Goal: Task Accomplishment & Management: Manage account settings

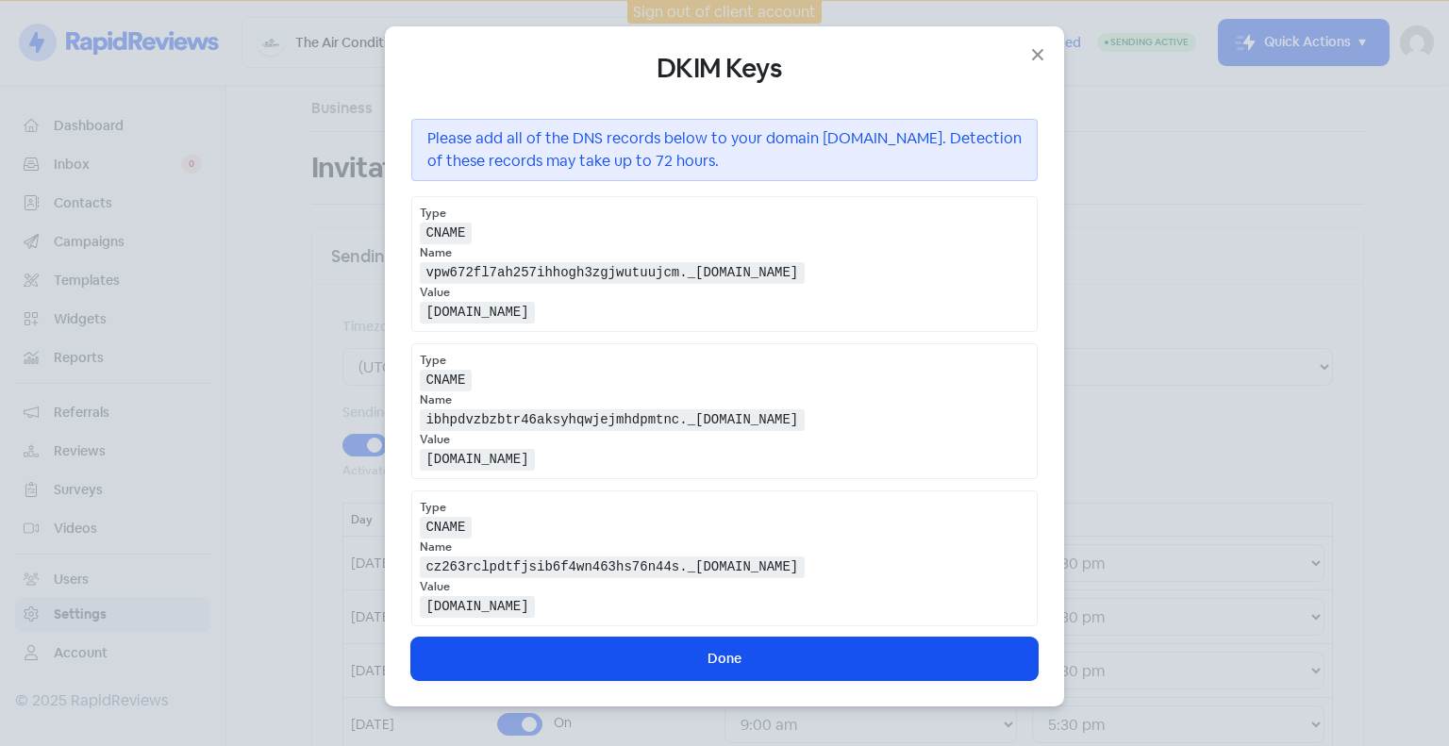
select select "Pacific/Auckland"
select select "09:00:00"
select select "17:30:00"
select select "09:00:00"
select select "17:30:00"
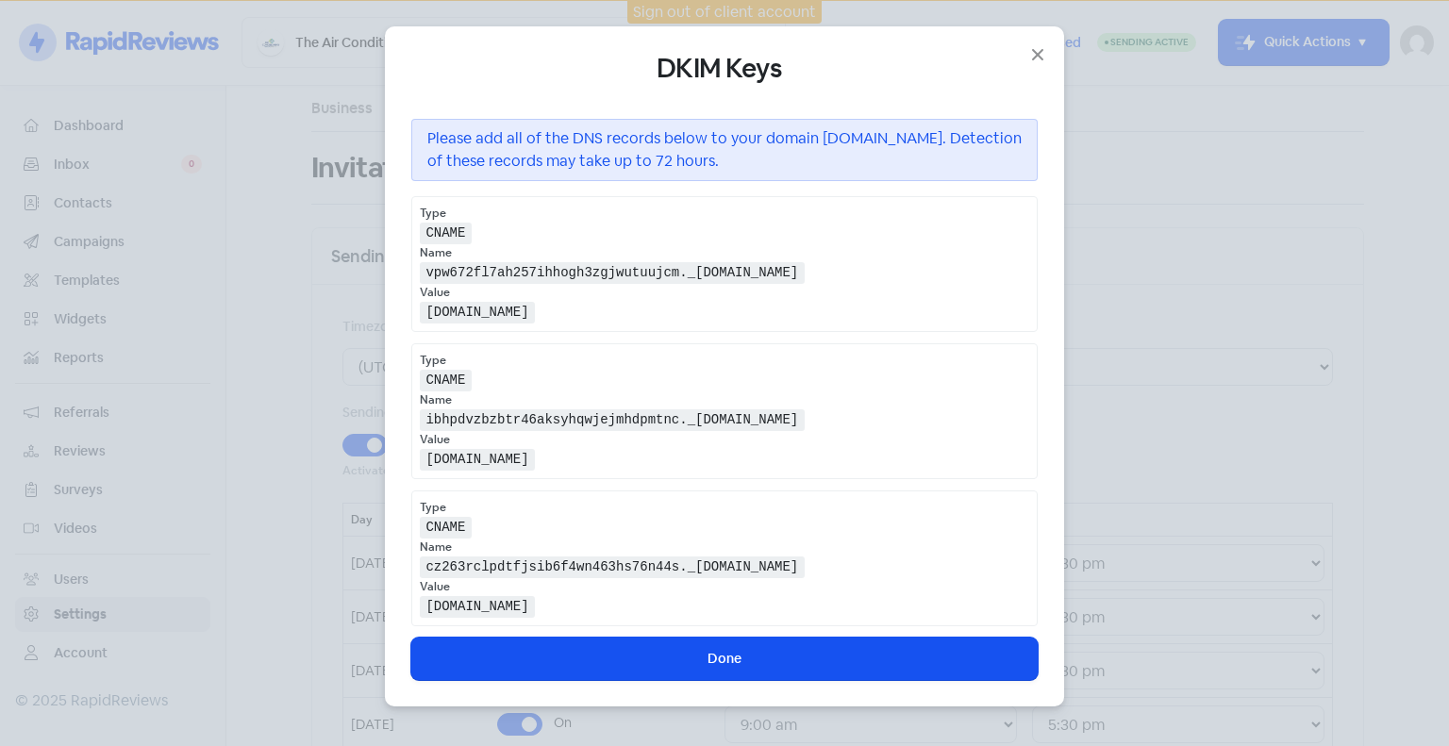
select select "09:00:00"
select select "17:30:00"
select select "09:00:00"
select select "17:30:00"
select select "09:00:00"
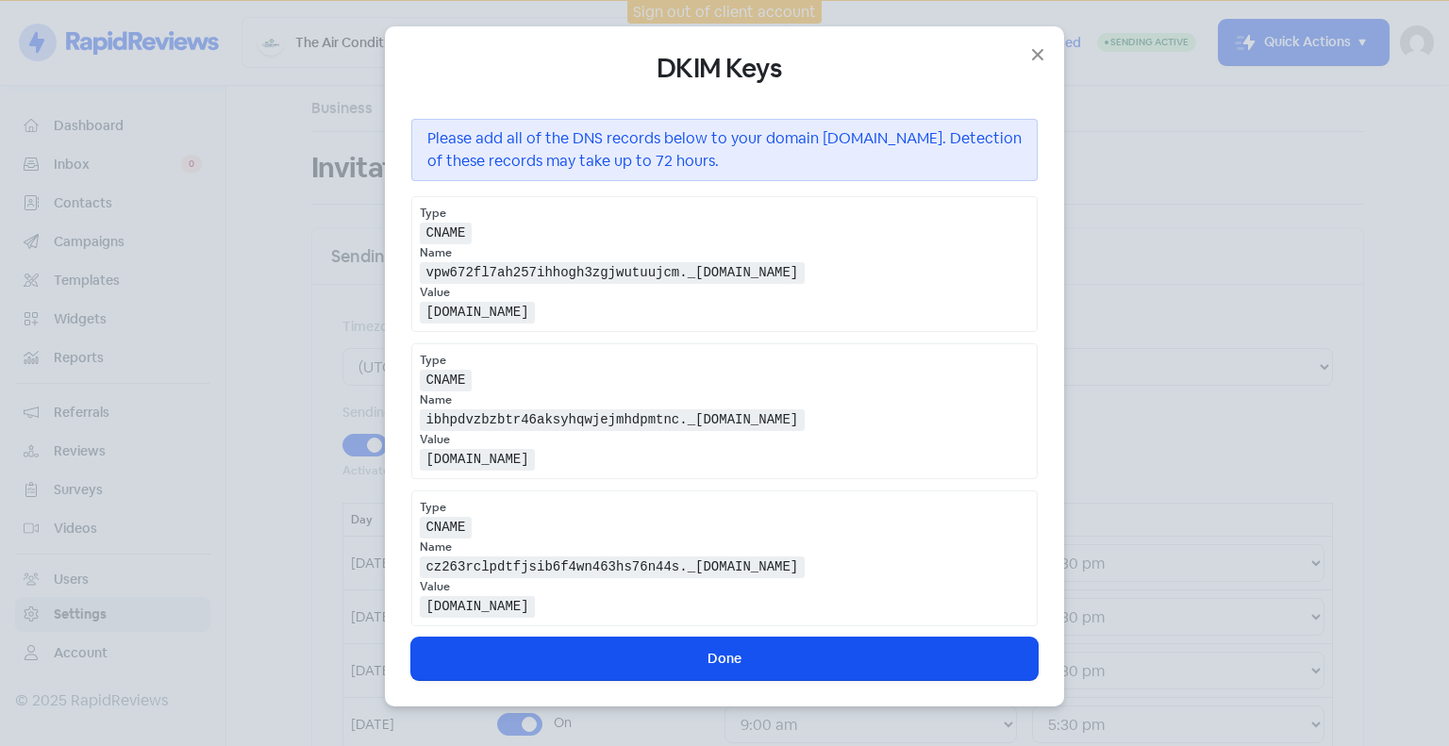
select select "17:30:00"
select select "NZ"
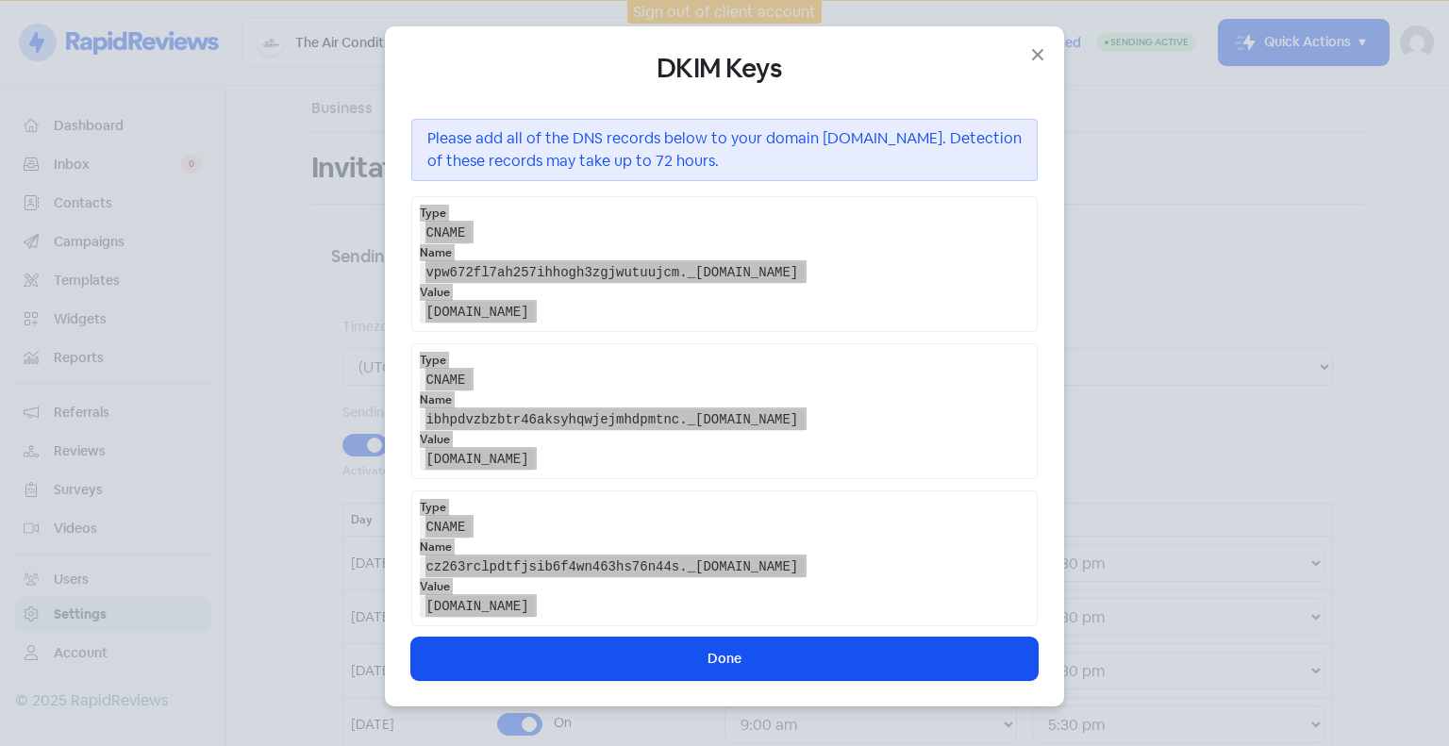
scroll to position [857, 0]
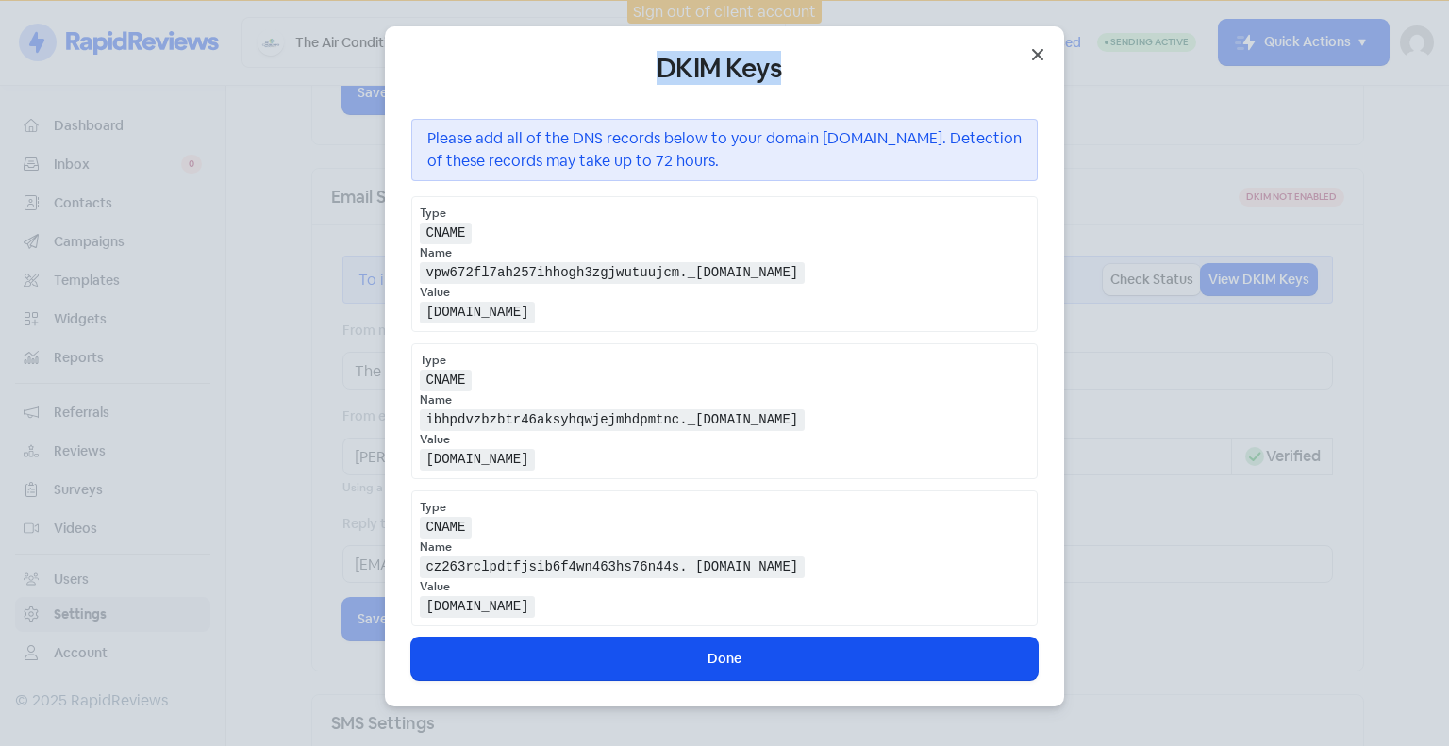
click at [1026, 52] on div "DKIM Keys Please add all of the DNS records below to your domain grantgroup.co.…" at bounding box center [724, 366] width 679 height 680
click at [1041, 53] on icon "button" at bounding box center [1037, 54] width 23 height 23
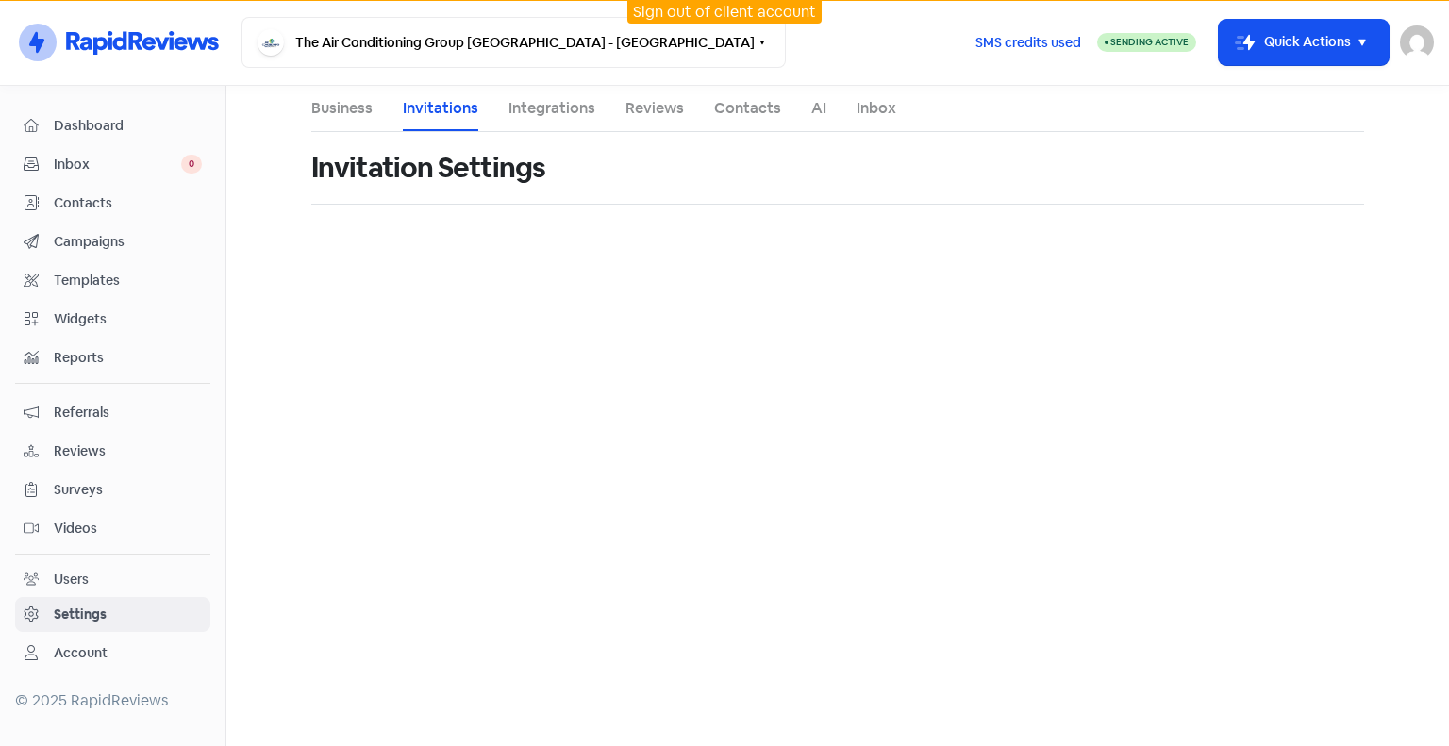
click at [1423, 25] on img at bounding box center [1417, 42] width 34 height 34
click at [1329, 170] on link "Sign out" at bounding box center [1222, 173] width 422 height 30
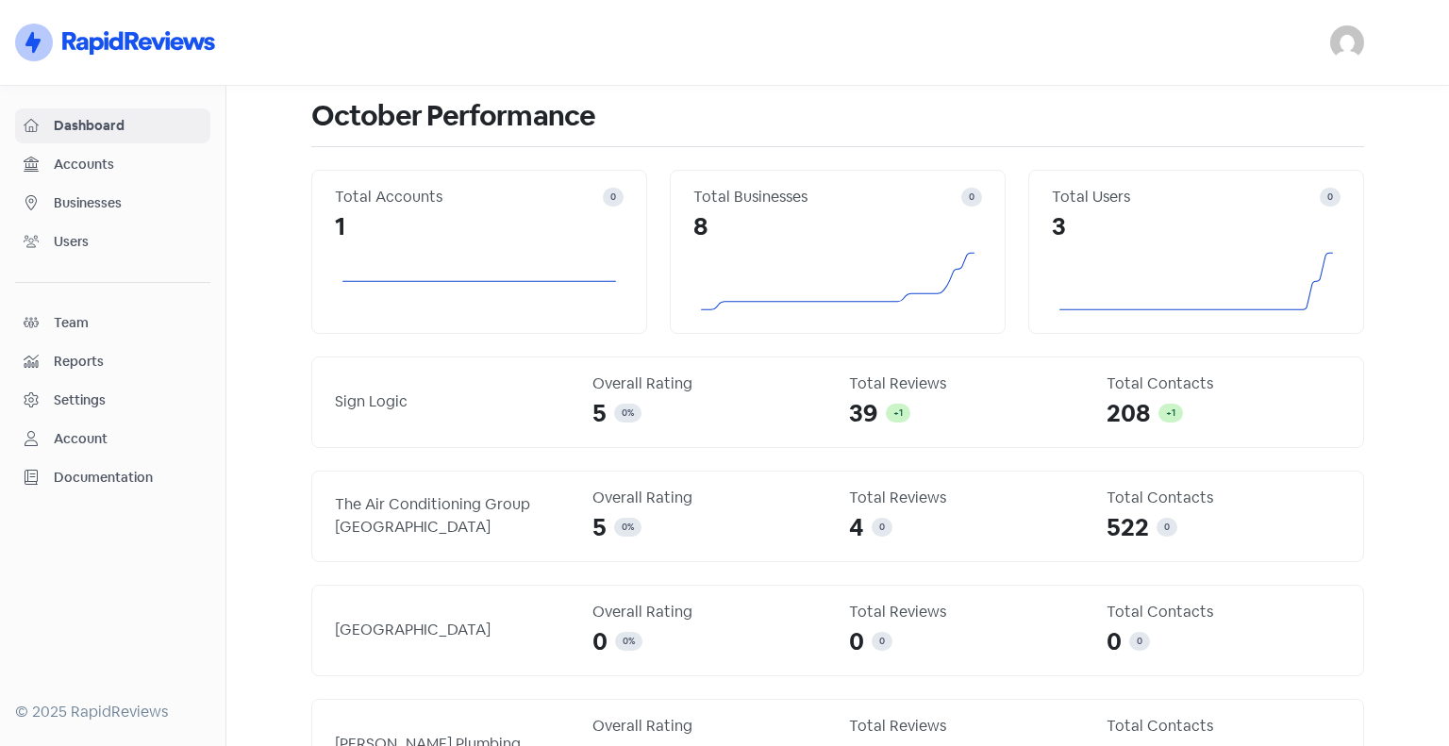
click at [73, 207] on span "Businesses" at bounding box center [128, 203] width 148 height 20
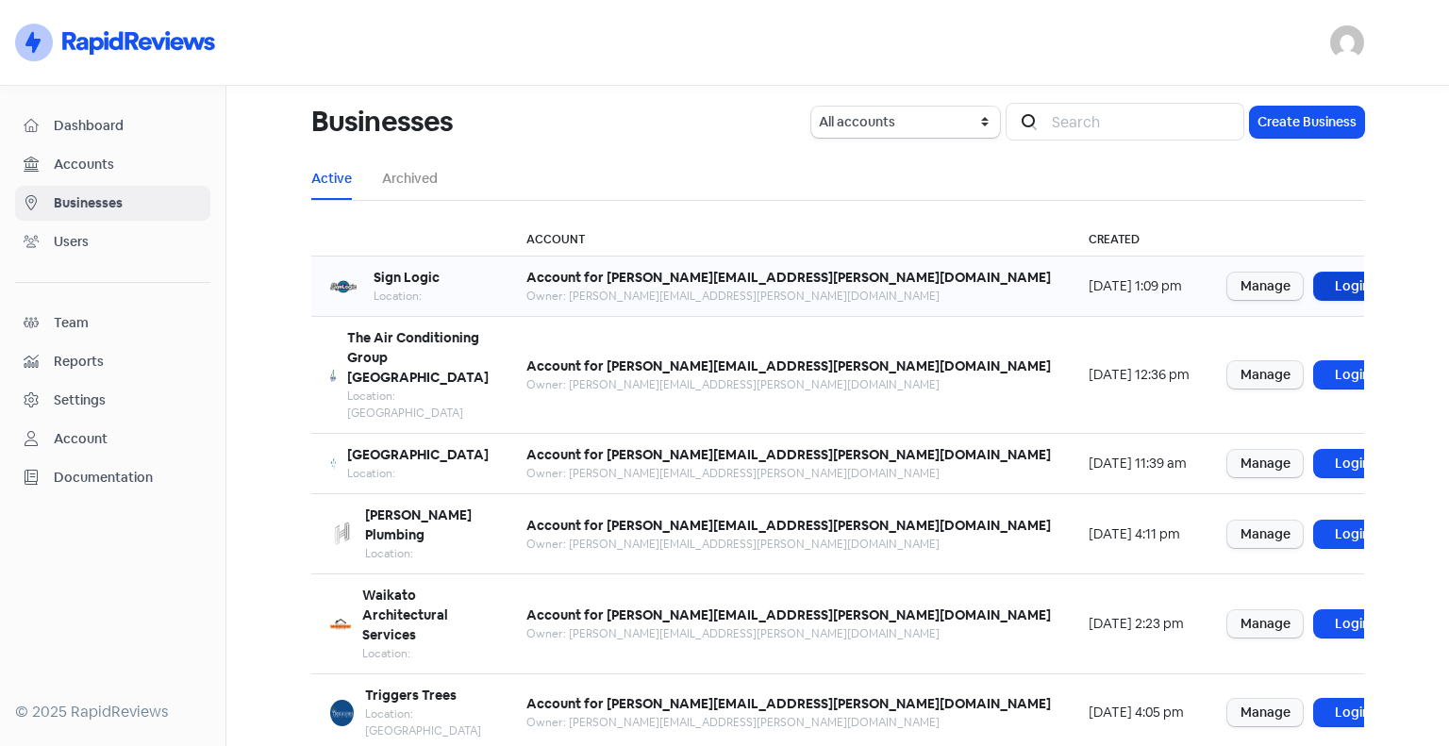
click at [1314, 277] on link "Login" at bounding box center [1351, 286] width 75 height 27
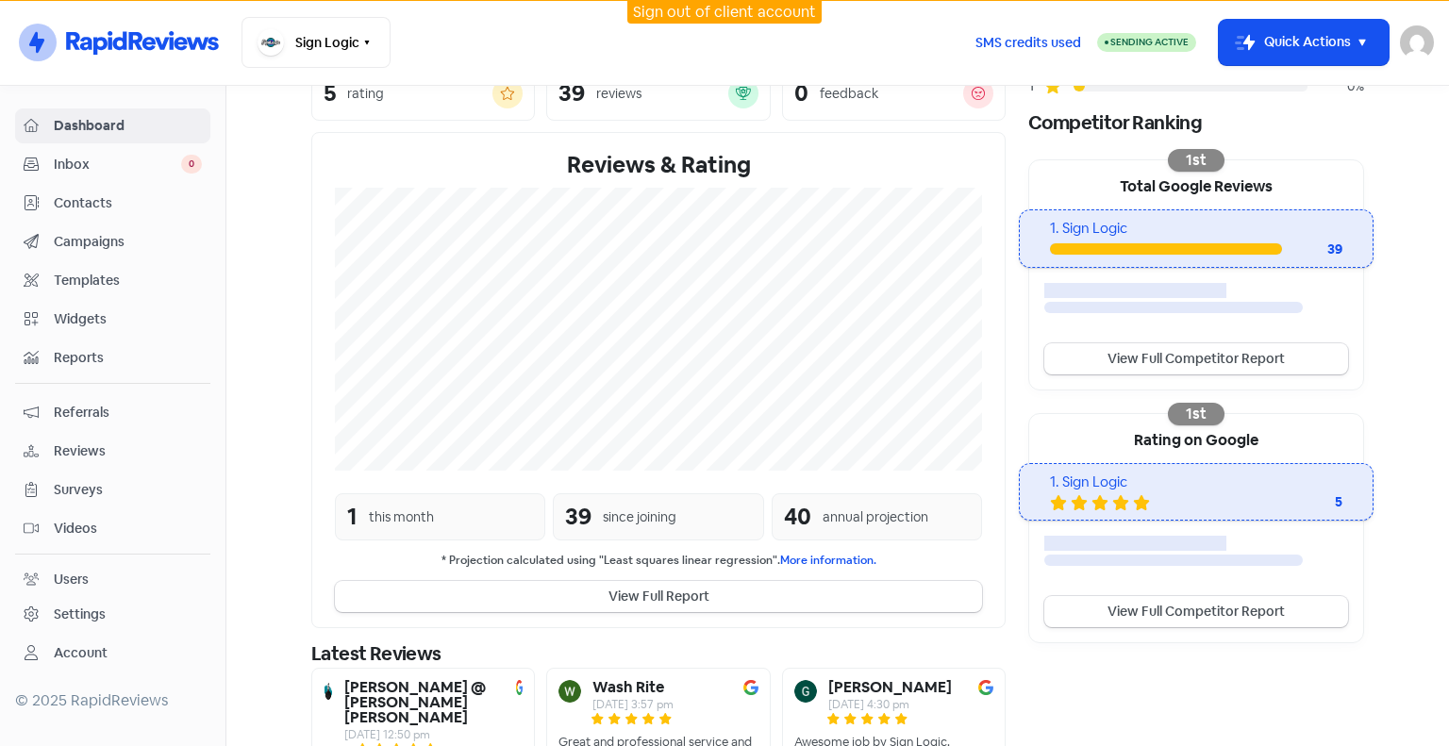
scroll to position [408, 0]
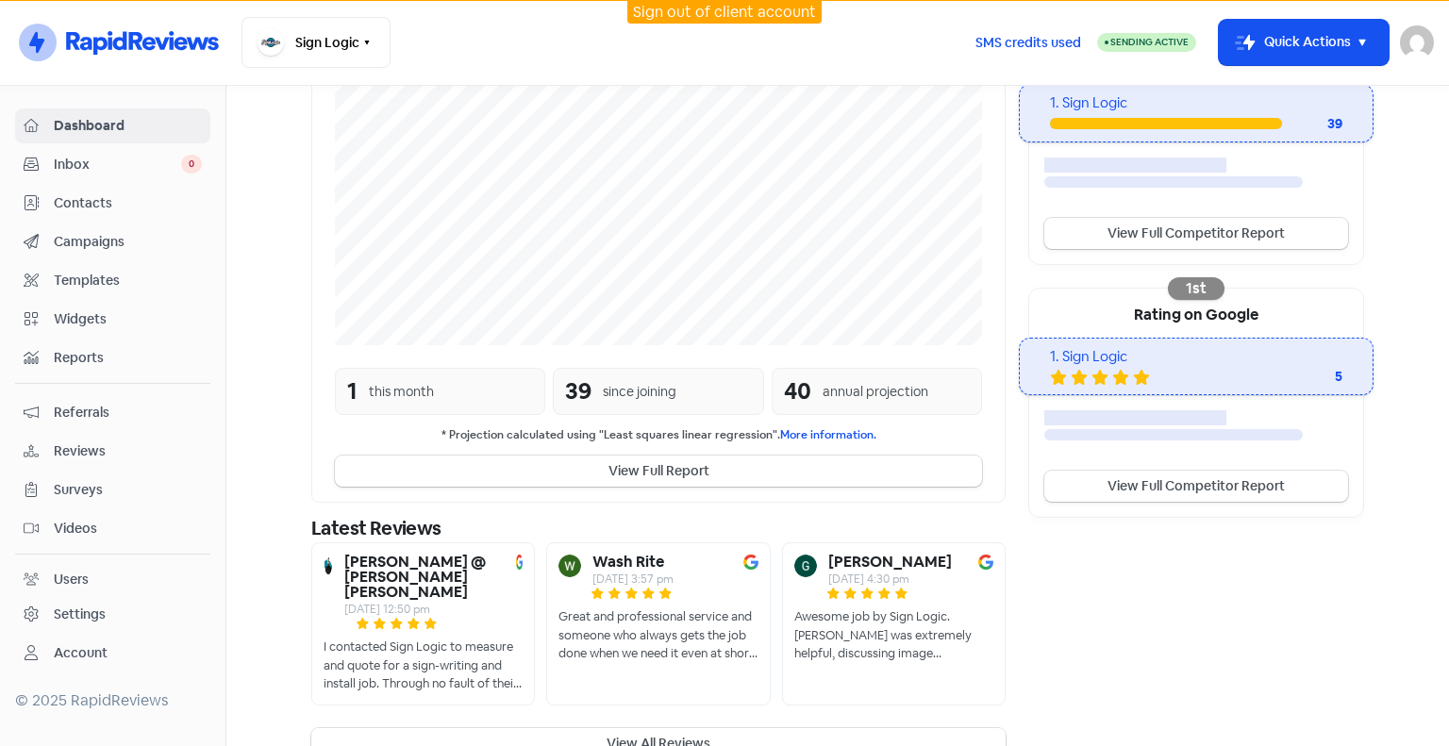
click at [701, 728] on button "View All Reviews" at bounding box center [658, 743] width 694 height 31
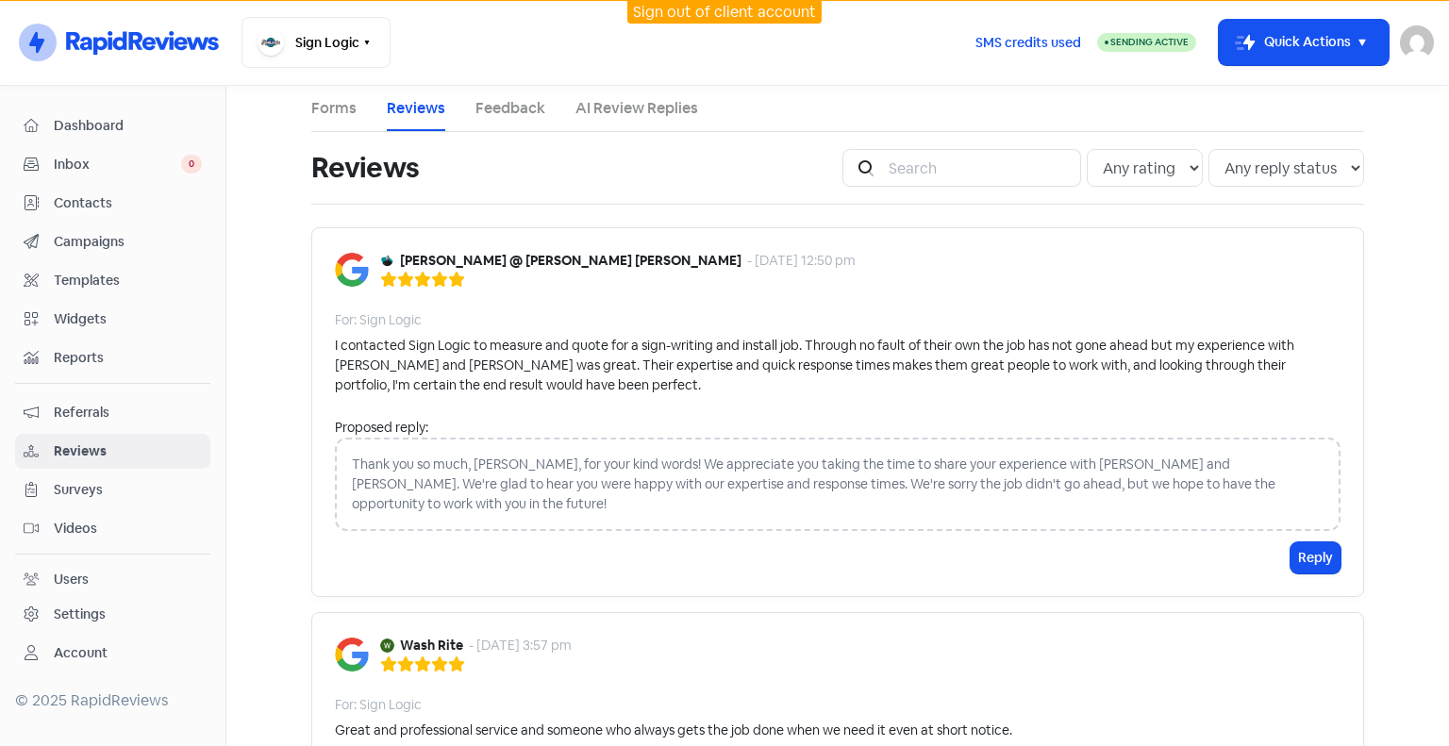
click at [130, 144] on div "Dashboard Inbox 0 Contacts Campaigns Templates Widgets Reports Referrals Review…" at bounding box center [112, 389] width 195 height 562
click at [129, 131] on span "Dashboard" at bounding box center [128, 126] width 148 height 20
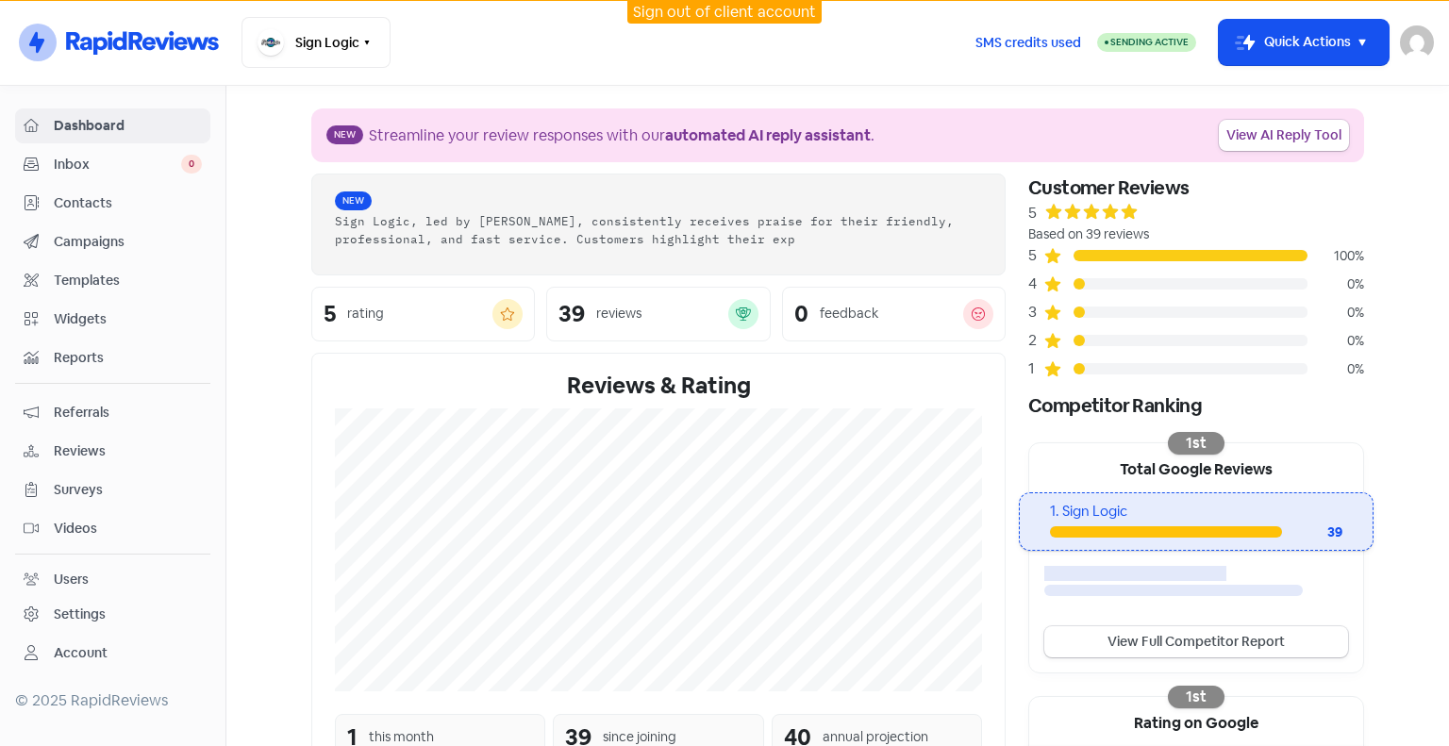
click at [109, 621] on link "Settings" at bounding box center [112, 614] width 195 height 35
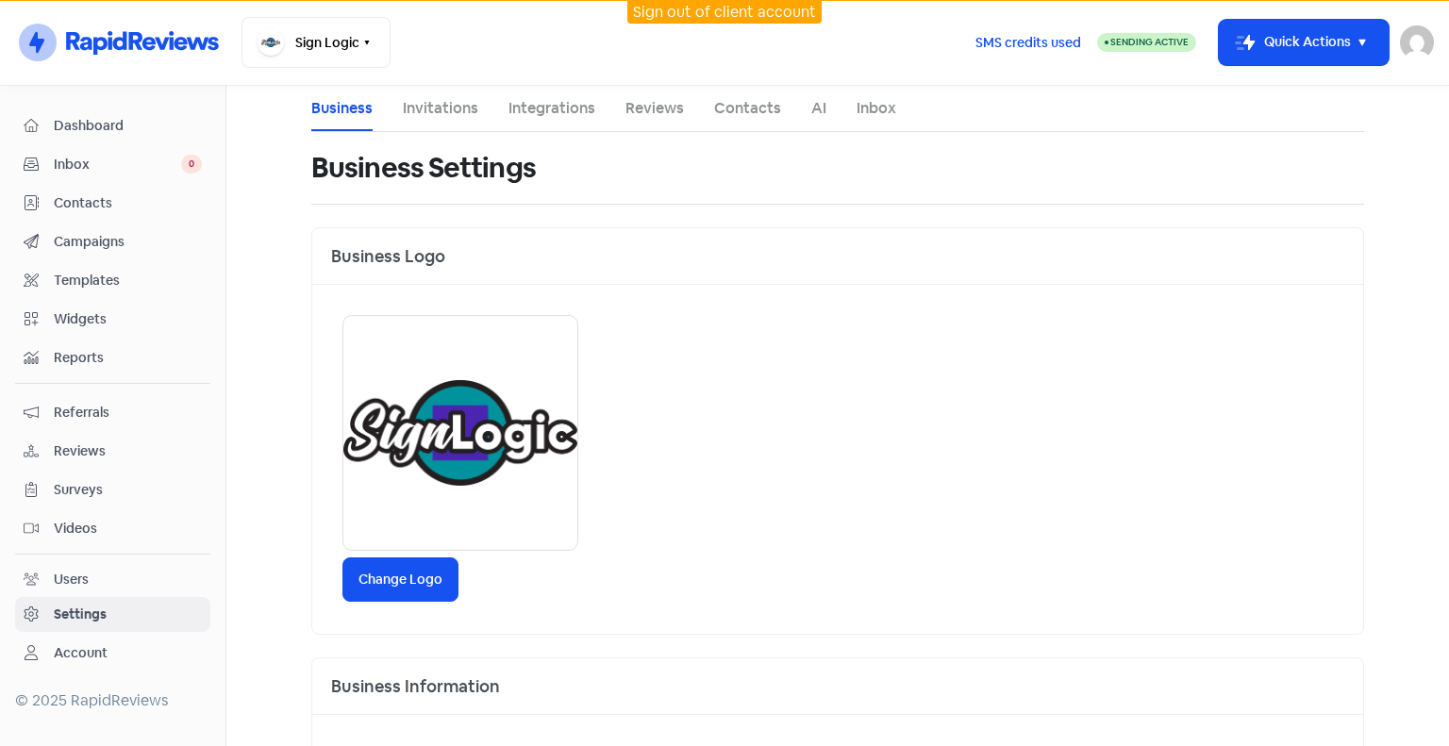
click at [98, 236] on span "Campaigns" at bounding box center [128, 242] width 148 height 20
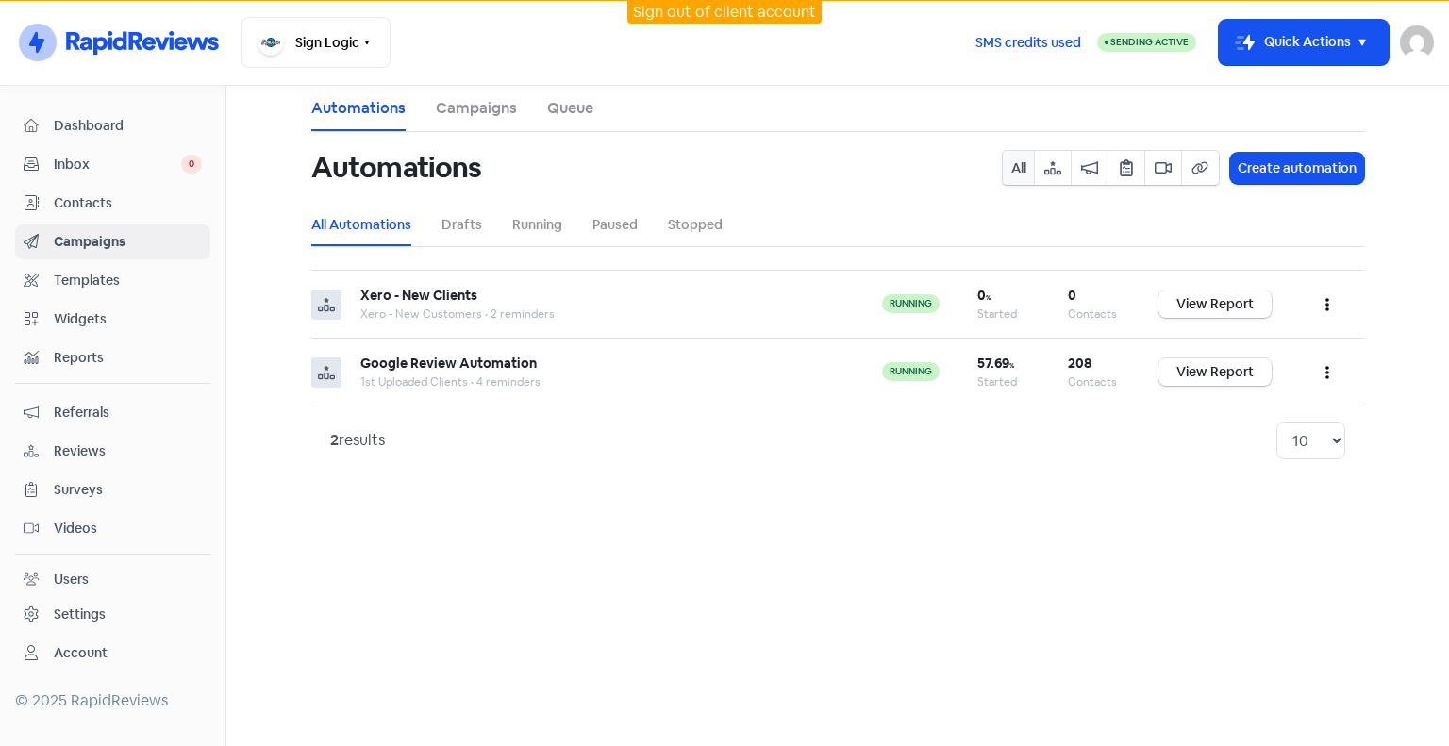
click at [1208, 527] on main "Automations Campaigns Queue Automations All Create automation All Automations D…" at bounding box center [837, 416] width 1223 height 660
click at [1211, 367] on link "View Report" at bounding box center [1214, 371] width 113 height 27
